Goal: Task Accomplishment & Management: Manage account settings

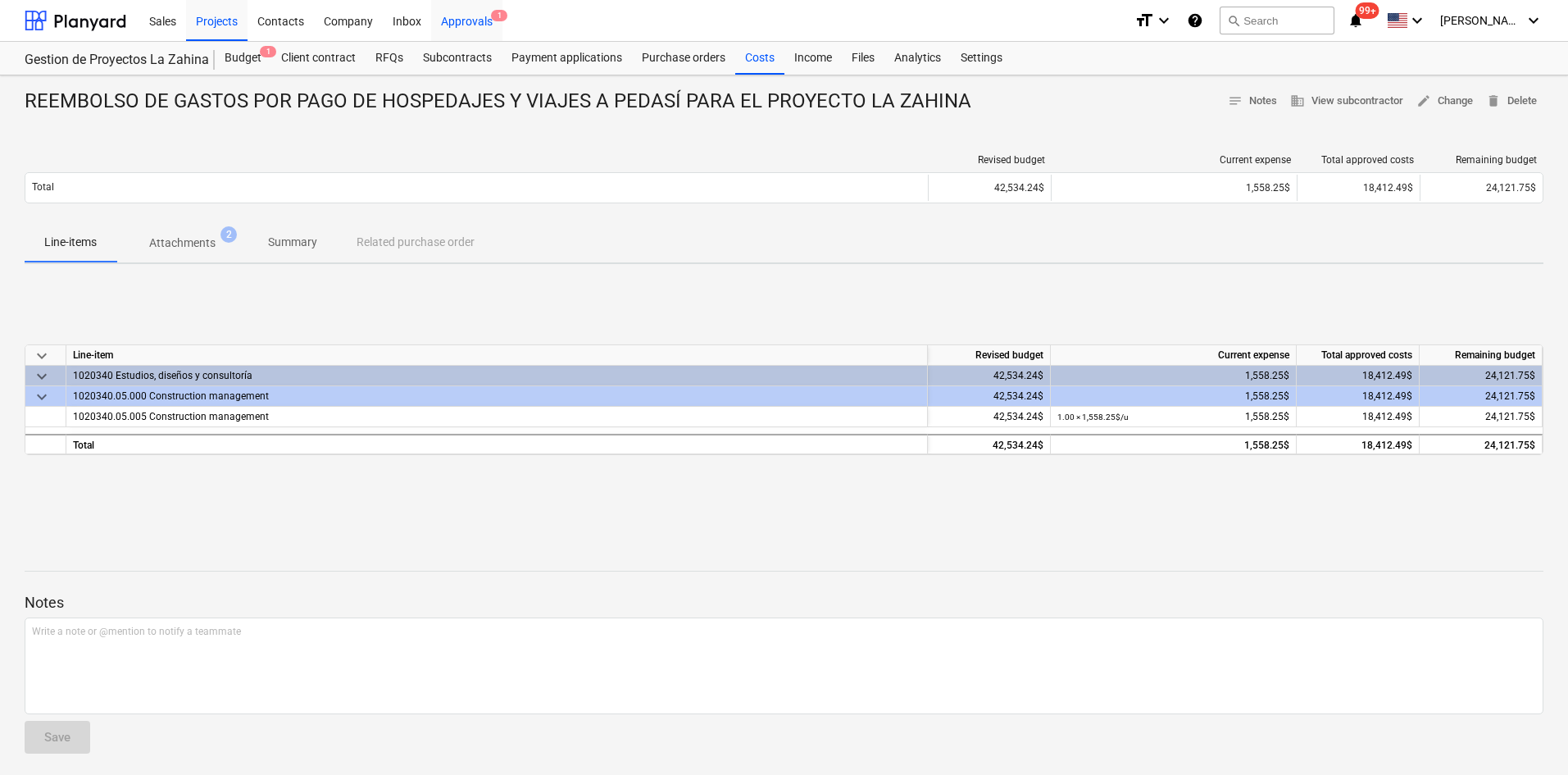
click at [474, 26] on div "Approvals 1" at bounding box center [467, 20] width 71 height 42
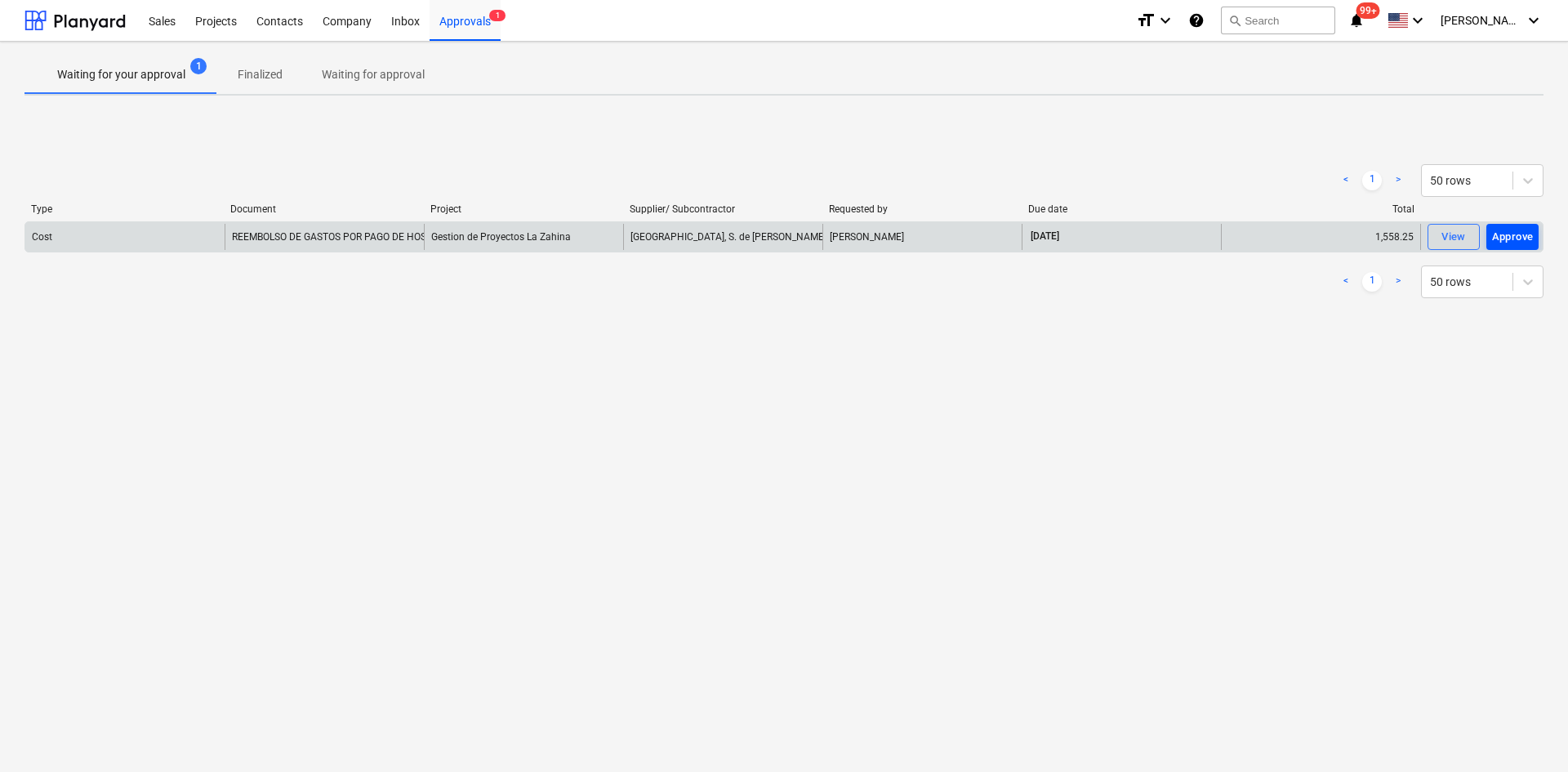
click at [1498, 236] on div "Approve" at bounding box center [1512, 237] width 42 height 19
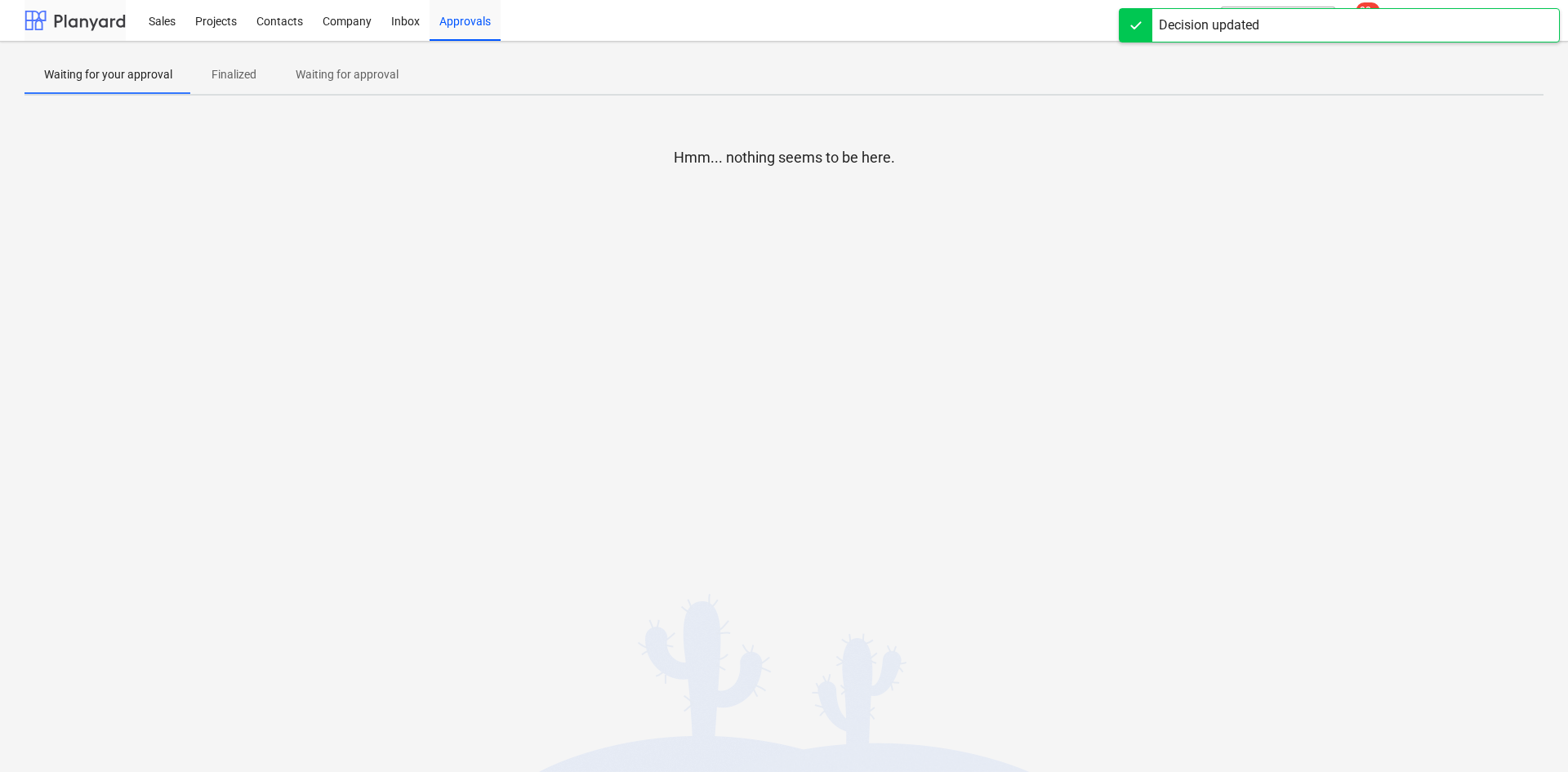
click at [89, 25] on div at bounding box center [75, 20] width 101 height 41
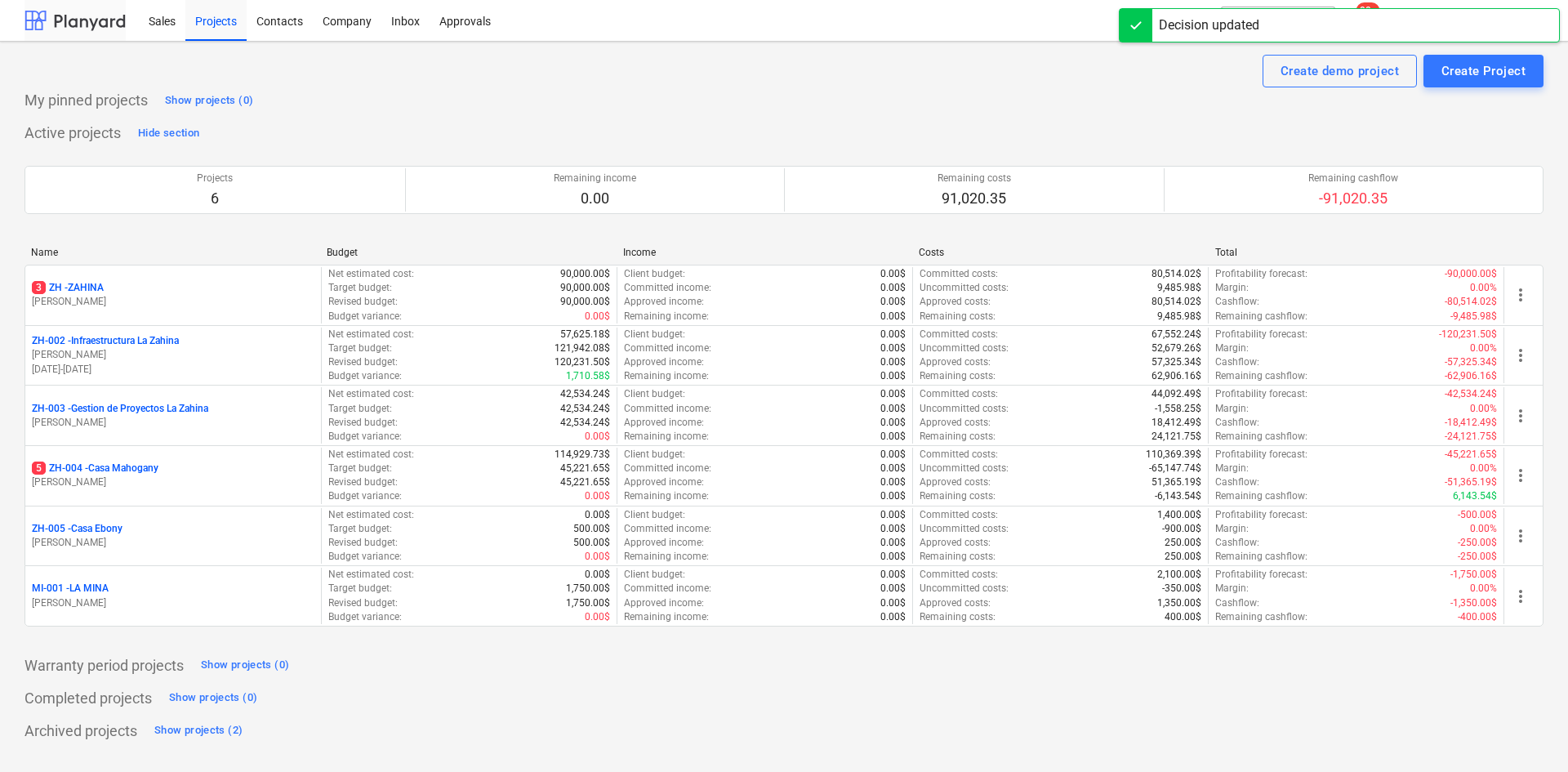
click at [86, 11] on div at bounding box center [75, 20] width 101 height 41
